Goal: Find specific page/section: Find specific page/section

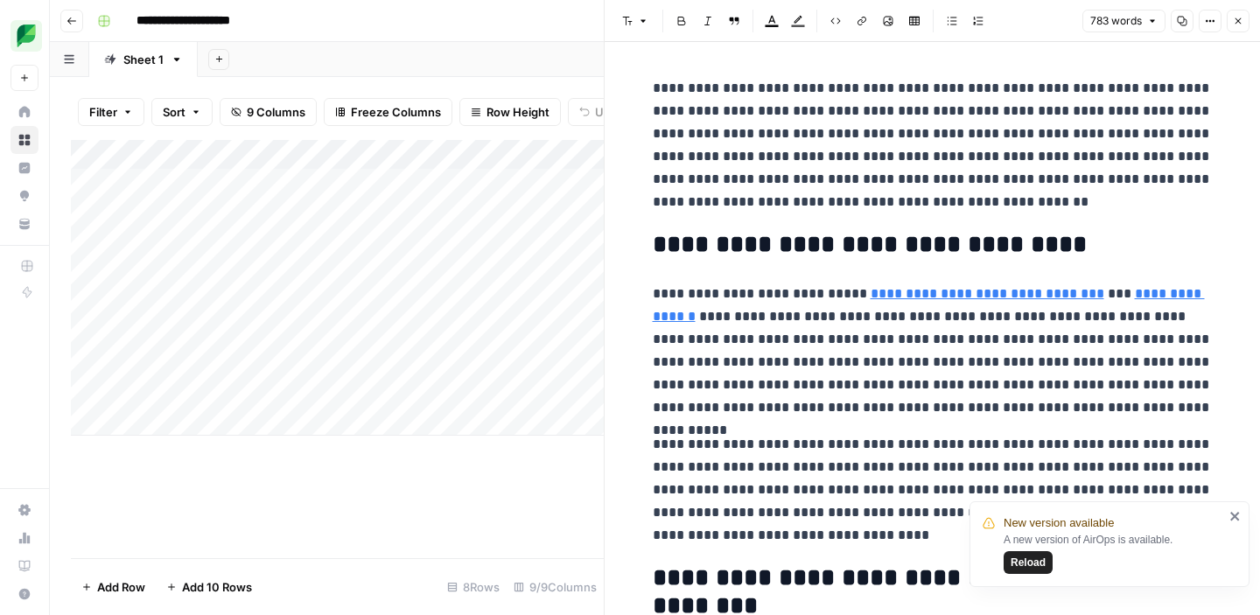
click at [1023, 559] on span "Reload" at bounding box center [1027, 563] width 35 height 16
